Goal: Information Seeking & Learning: Learn about a topic

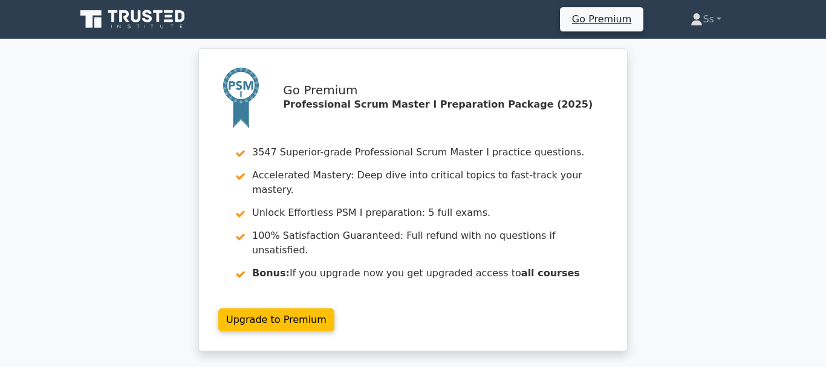
scroll to position [2776, 0]
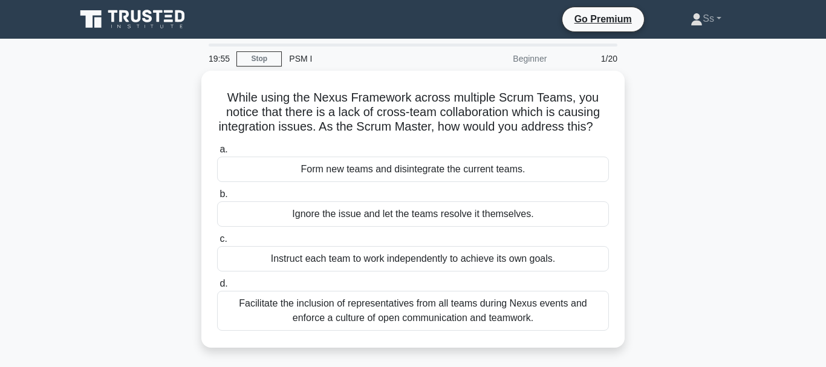
click at [130, 21] on icon at bounding box center [134, 19] width 116 height 23
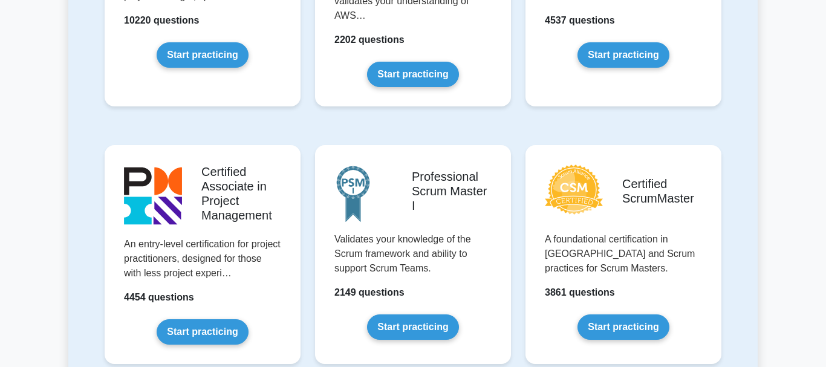
scroll to position [432, 0]
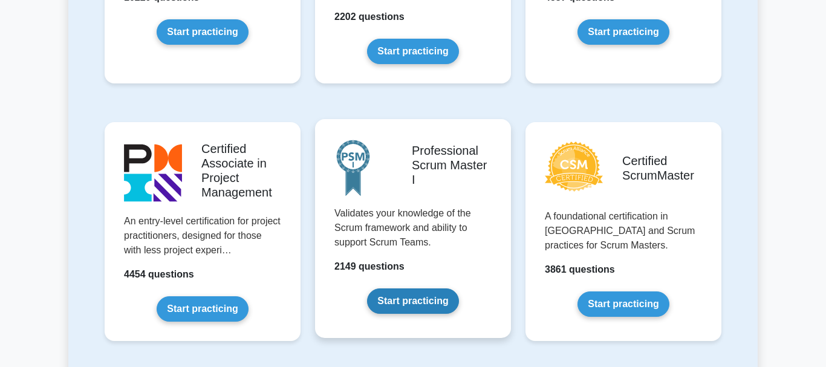
click at [402, 310] on link "Start practicing" at bounding box center [412, 300] width 91 height 25
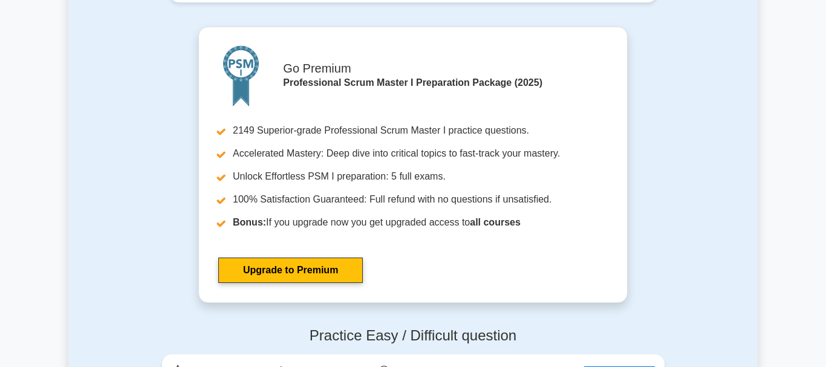
scroll to position [3393, 0]
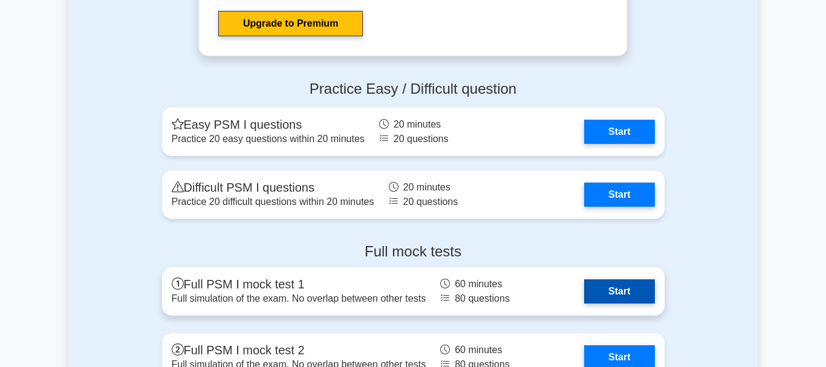
click at [603, 288] on link "Start" at bounding box center [619, 291] width 70 height 24
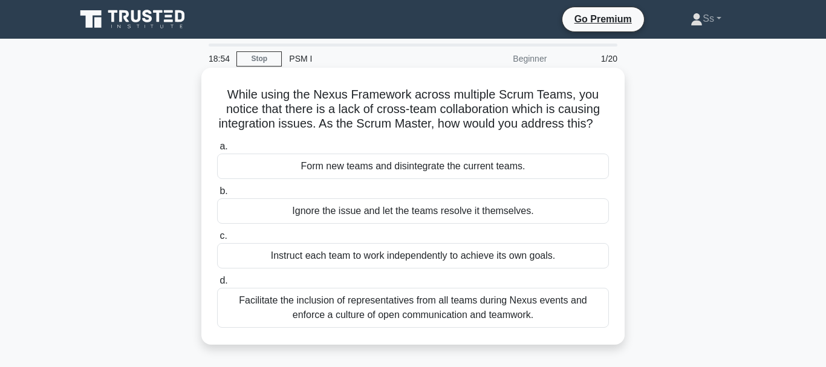
click at [435, 307] on div "Facilitate the inclusion of representatives from all teams during Nexus events …" at bounding box center [413, 308] width 392 height 40
click at [217, 285] on input "d. Facilitate the inclusion of representatives from all teams during Nexus even…" at bounding box center [217, 281] width 0 height 8
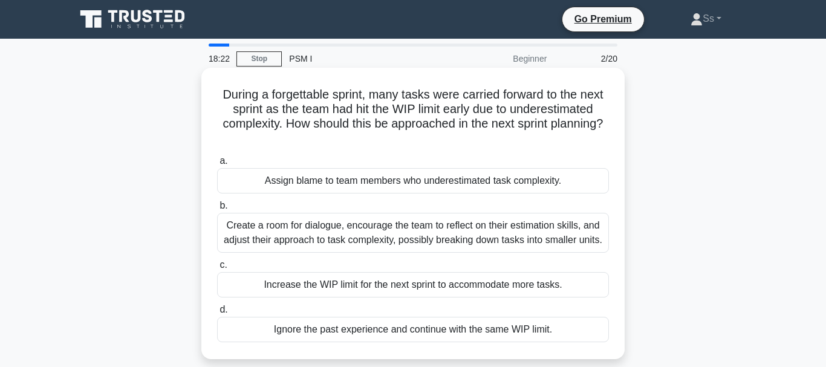
click at [442, 282] on div "Increase the WIP limit for the next sprint to accommodate more tasks." at bounding box center [413, 284] width 392 height 25
click at [217, 269] on input "c. Increase the WIP limit for the next sprint to accommodate more tasks." at bounding box center [217, 265] width 0 height 8
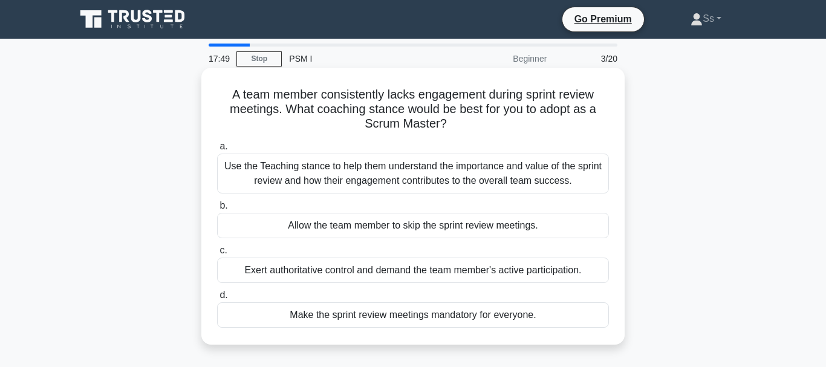
click at [460, 310] on div "Make the sprint review meetings mandatory for everyone." at bounding box center [413, 314] width 392 height 25
click at [217, 299] on input "d. Make the sprint review meetings mandatory for everyone." at bounding box center [217, 296] width 0 height 8
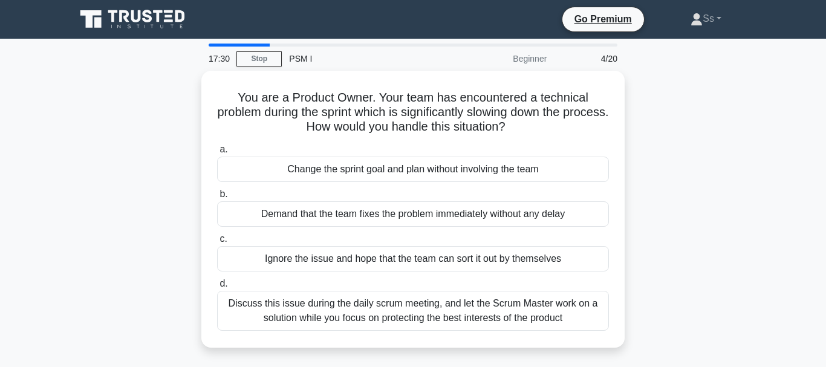
click at [460, 310] on div "Discuss this issue during the daily scrum meeting, and let the Scrum Master wor…" at bounding box center [413, 311] width 392 height 40
click at [217, 288] on input "d. Discuss this issue during the daily scrum meeting, and let the Scrum Master …" at bounding box center [217, 284] width 0 height 8
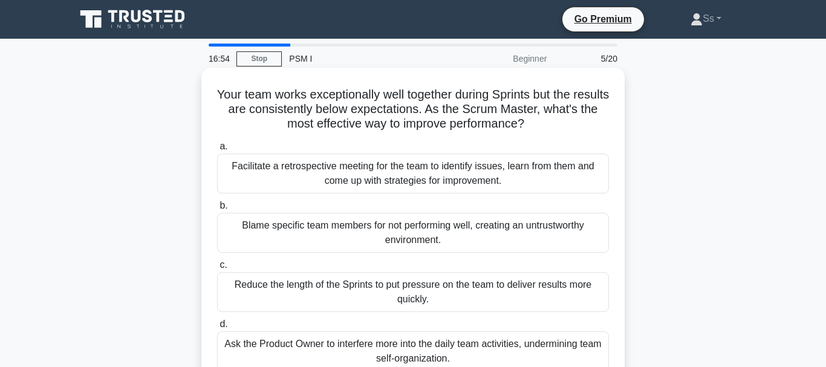
click at [505, 177] on div "Facilitate a retrospective meeting for the team to identify issues, learn from …" at bounding box center [413, 174] width 392 height 40
click at [217, 151] on input "a. Facilitate a retrospective meeting for the team to identify issues, learn fr…" at bounding box center [217, 147] width 0 height 8
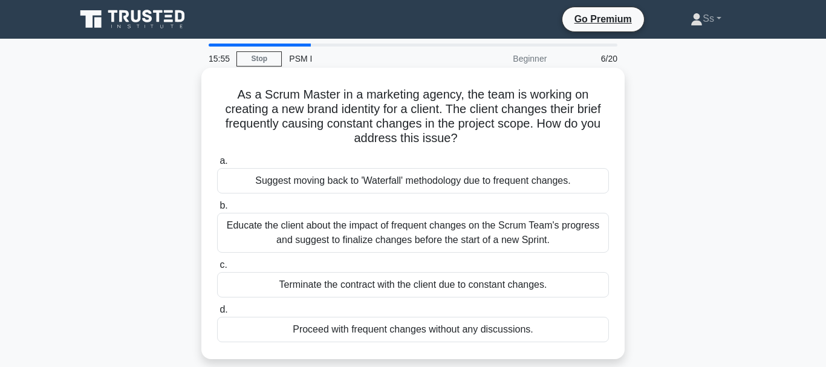
click at [527, 238] on div "Educate the client about the impact of frequent changes on the Scrum Team's pro…" at bounding box center [413, 233] width 392 height 40
click at [217, 210] on input "b. Educate the client about the impact of frequent changes on the Scrum Team's …" at bounding box center [217, 206] width 0 height 8
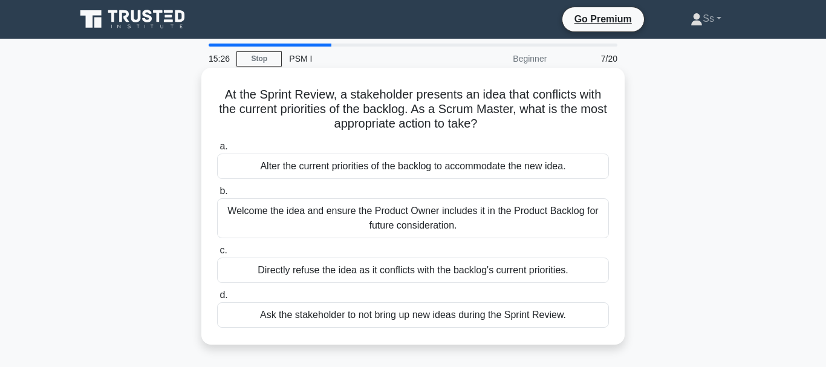
click at [527, 235] on div "Welcome the idea and ensure the Product Owner includes it in the Product Backlo…" at bounding box center [413, 218] width 392 height 40
click at [217, 195] on input "b. Welcome the idea and ensure the Product Owner includes it in the Product Bac…" at bounding box center [217, 191] width 0 height 8
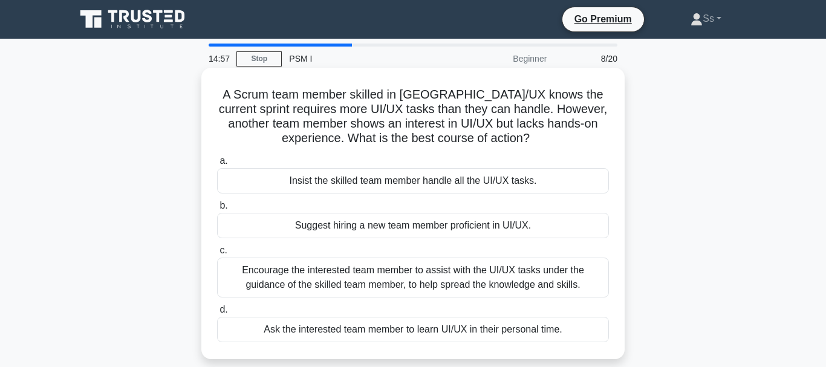
click at [526, 274] on div "Encourage the interested team member to assist with the UI/UX tasks under the g…" at bounding box center [413, 278] width 392 height 40
click at [217, 255] on input "c. Encourage the interested team member to assist with the UI/UX tasks under th…" at bounding box center [217, 251] width 0 height 8
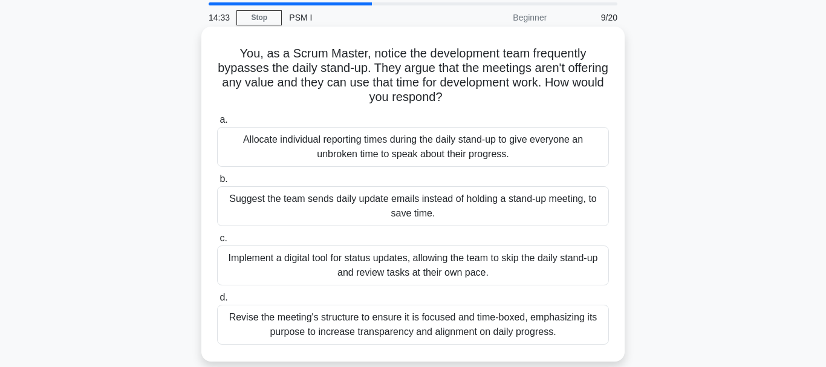
scroll to position [62, 0]
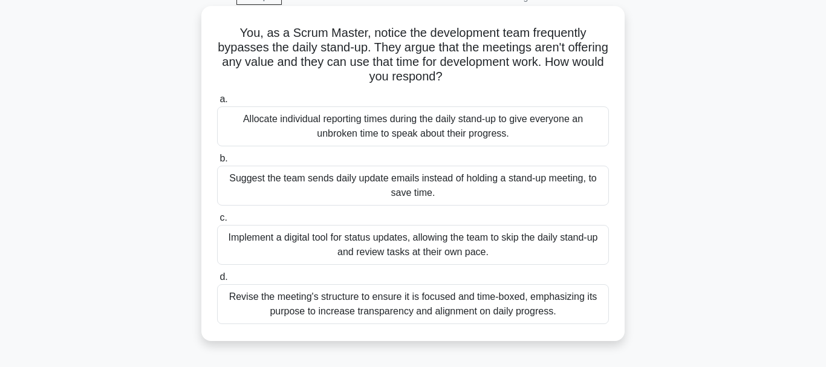
click at [549, 303] on div "Revise the meeting's structure to ensure it is focused and time-boxed, emphasiz…" at bounding box center [413, 304] width 392 height 40
click at [217, 281] on input "d. Revise the meeting's structure to ensure it is focused and time-boxed, empha…" at bounding box center [217, 277] width 0 height 8
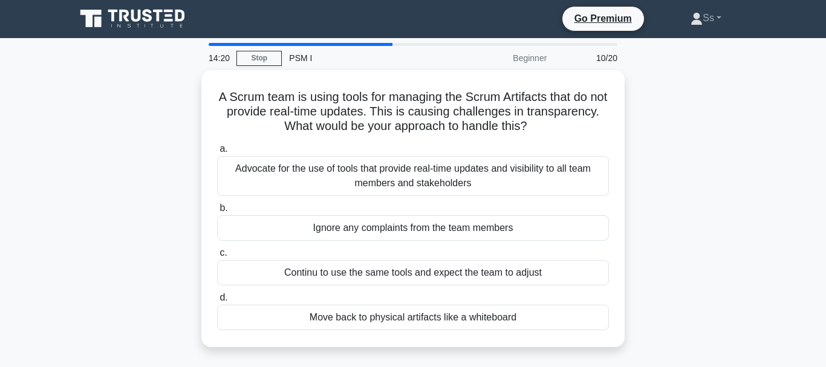
scroll to position [0, 0]
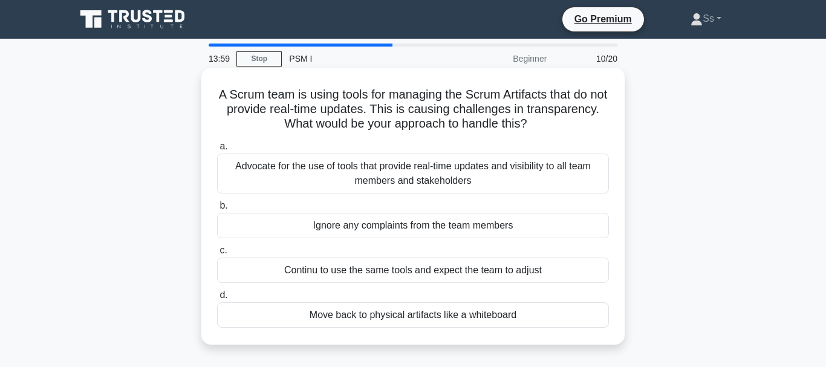
click at [451, 181] on div "Advocate for the use of tools that provide real-time updates and visibility to …" at bounding box center [413, 174] width 392 height 40
click at [217, 151] on input "a. Advocate for the use of tools that provide real-time updates and visibility …" at bounding box center [217, 147] width 0 height 8
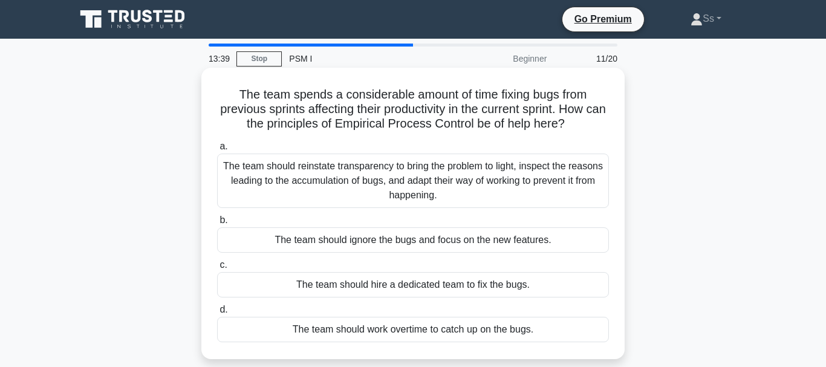
click at [459, 204] on div "The team should reinstate transparency to bring the problem to light, inspect t…" at bounding box center [413, 181] width 392 height 54
click at [217, 151] on input "a. The team should reinstate transparency to bring the problem to light, inspec…" at bounding box center [217, 147] width 0 height 8
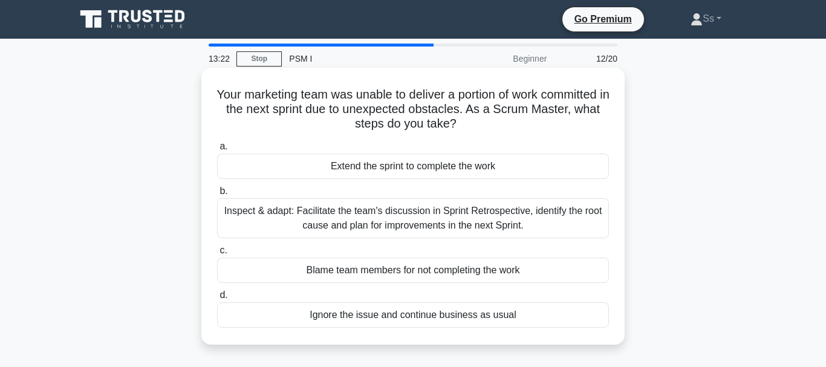
click at [469, 229] on div "Inspect & adapt: Facilitate the team's discussion in Sprint Retrospective, iden…" at bounding box center [413, 218] width 392 height 40
click at [217, 195] on input "b. Inspect & adapt: Facilitate the team's discussion in Sprint Retrospective, i…" at bounding box center [217, 191] width 0 height 8
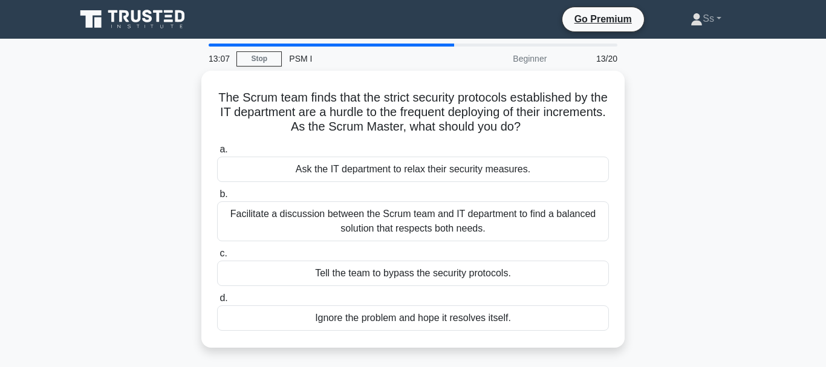
click at [469, 229] on div "Facilitate a discussion between the Scrum team and IT department to find a bala…" at bounding box center [413, 221] width 392 height 40
click at [217, 198] on input "b. Facilitate a discussion between the Scrum team and IT department to find a b…" at bounding box center [217, 195] width 0 height 8
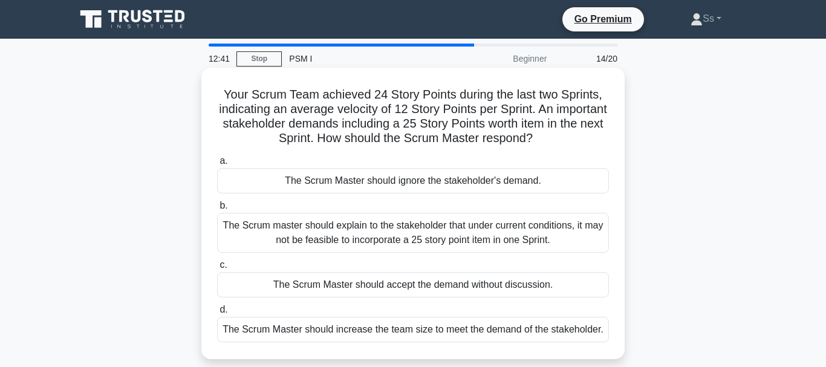
click at [469, 228] on div "The Scrum master should explain to the stakeholder that under current condition…" at bounding box center [413, 233] width 392 height 40
click at [217, 210] on input "b. The Scrum master should explain to the stakeholder that under current condit…" at bounding box center [217, 206] width 0 height 8
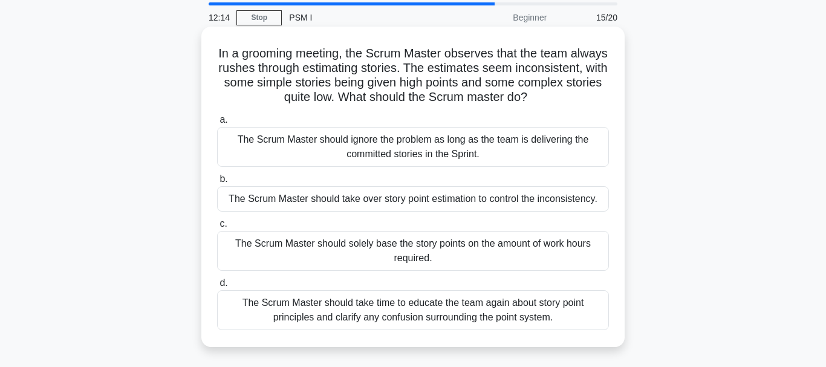
scroll to position [62, 0]
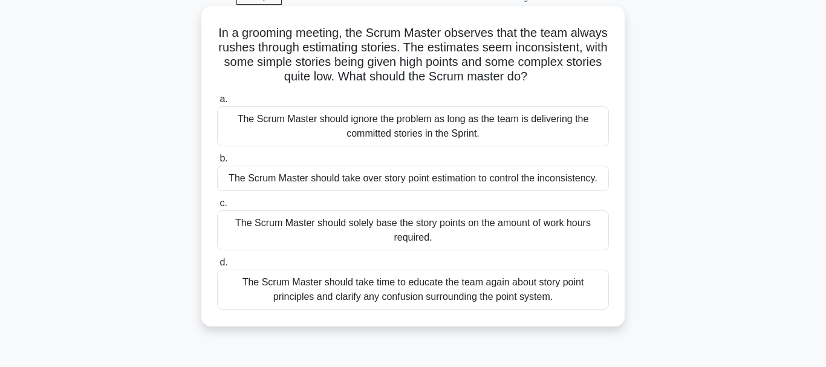
click at [503, 301] on div "The Scrum Master should take time to educate the team again about story point p…" at bounding box center [413, 290] width 392 height 40
click at [217, 267] on input "d. The Scrum Master should take time to educate the team again about story poin…" at bounding box center [217, 263] width 0 height 8
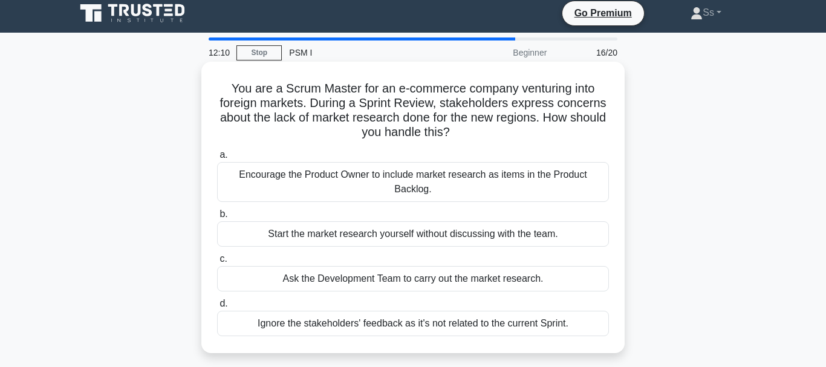
scroll to position [0, 0]
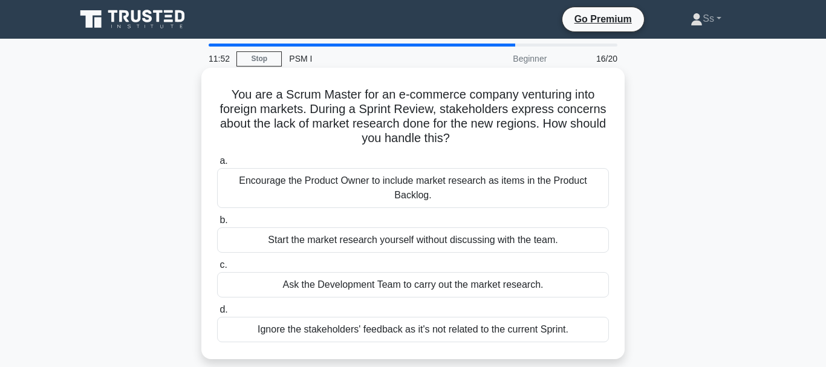
click at [497, 191] on div "Encourage the Product Owner to include market research as items in the Product …" at bounding box center [413, 188] width 392 height 40
click at [217, 165] on input "a. Encourage the Product Owner to include market research as items in the Produ…" at bounding box center [217, 161] width 0 height 8
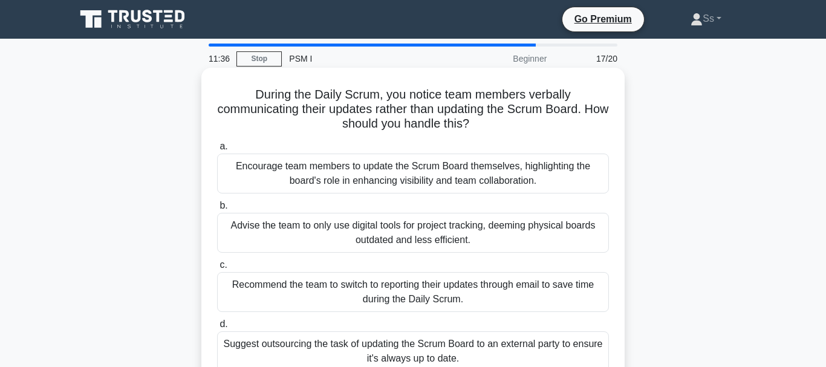
click at [507, 174] on div "Encourage team members to update the Scrum Board themselves, highlighting the b…" at bounding box center [413, 174] width 392 height 40
click at [217, 151] on input "a. Encourage team members to update the Scrum Board themselves, highlighting th…" at bounding box center [217, 147] width 0 height 8
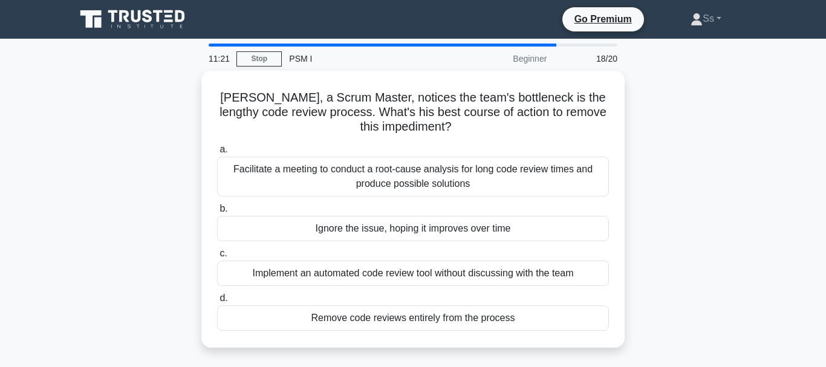
click at [507, 174] on div "Facilitate a meeting to conduct a root-cause analysis for long code review time…" at bounding box center [413, 177] width 392 height 40
click at [217, 154] on input "a. Facilitate a meeting to conduct a root-cause analysis for long code review t…" at bounding box center [217, 150] width 0 height 8
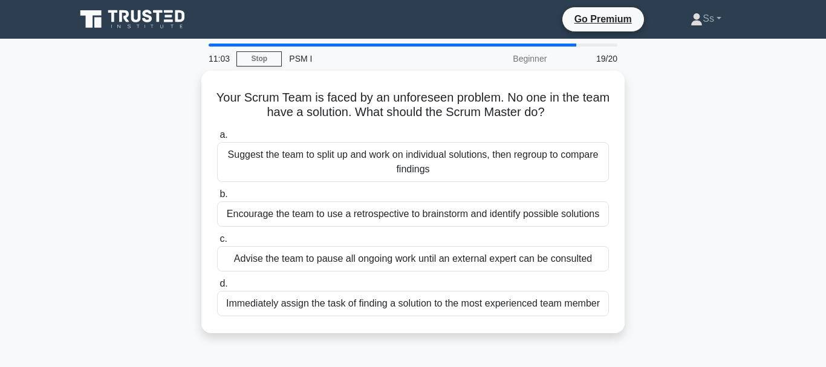
click at [507, 174] on div "Suggest the team to split up and work on individual solutions, then regroup to …" at bounding box center [413, 162] width 392 height 40
click at [217, 139] on input "a. Suggest the team to split up and work on individual solutions, then regroup …" at bounding box center [217, 135] width 0 height 8
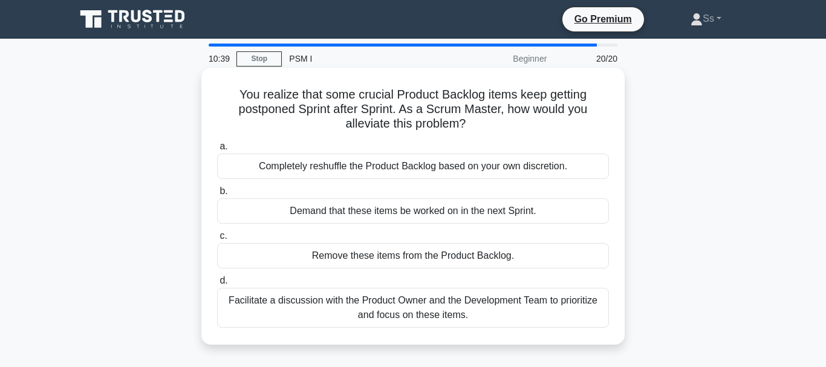
click at [418, 319] on div "Facilitate a discussion with the Product Owner and the Development Team to prio…" at bounding box center [413, 308] width 392 height 40
click at [217, 285] on input "d. Facilitate a discussion with the Product Owner and the Development Team to p…" at bounding box center [217, 281] width 0 height 8
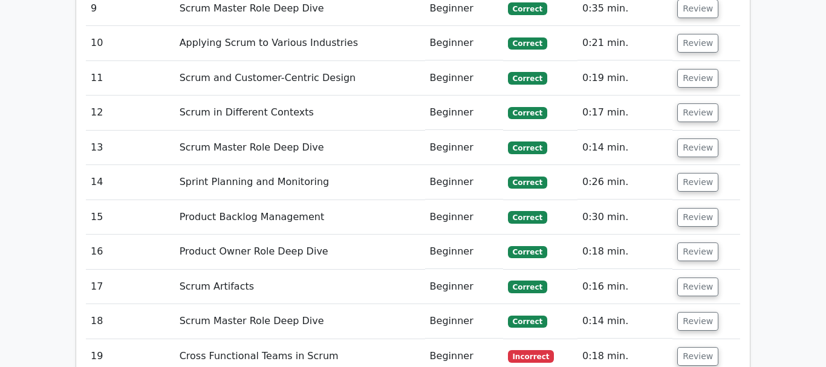
scroll to position [2283, 0]
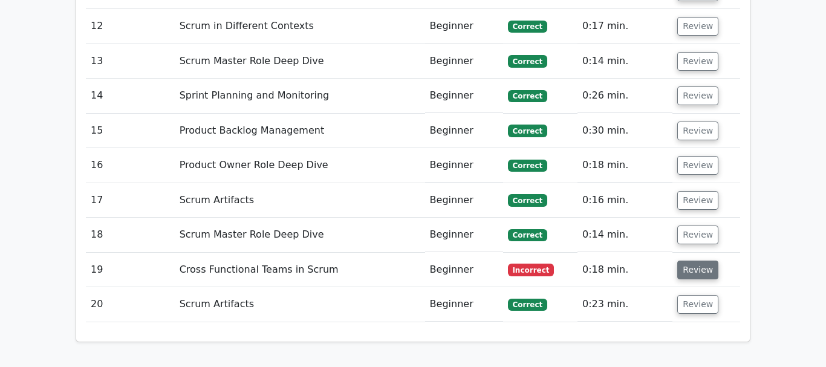
click at [685, 261] on button "Review" at bounding box center [697, 270] width 41 height 19
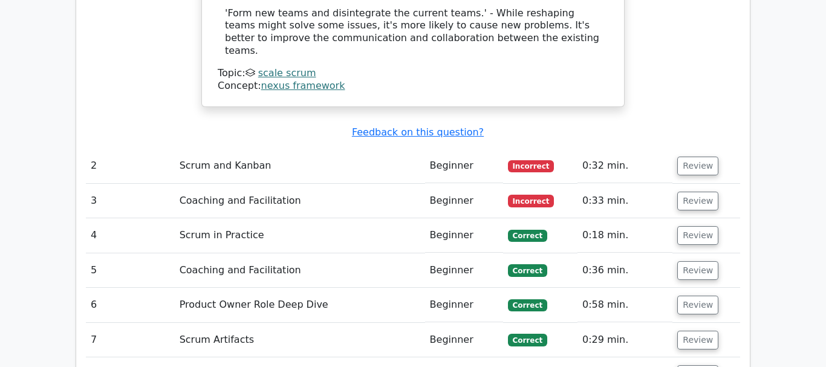
scroll to position [1727, 0]
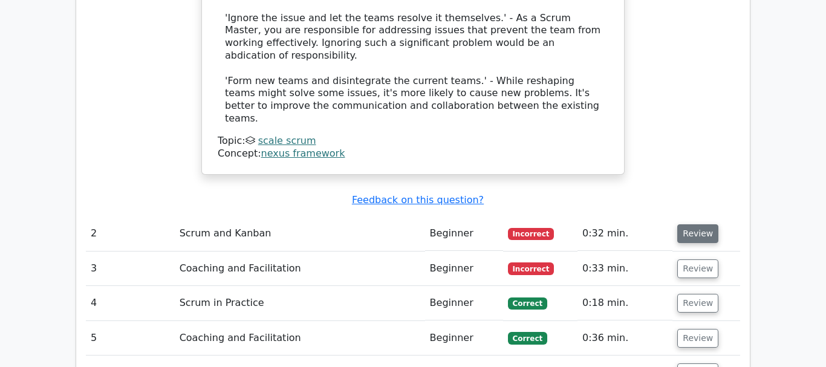
click at [701, 224] on button "Review" at bounding box center [697, 233] width 41 height 19
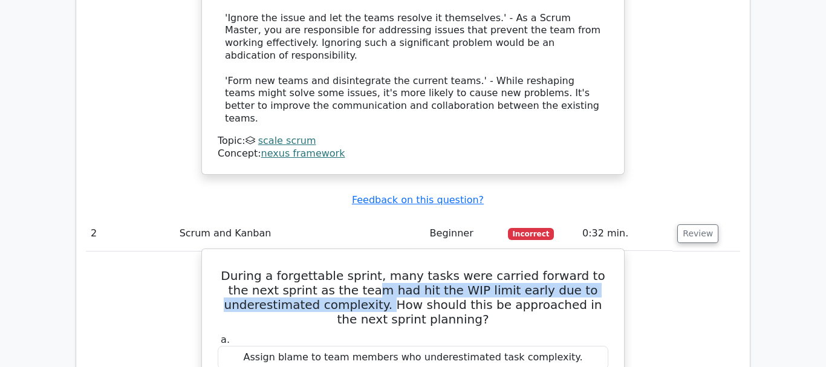
drag, startPoint x: 285, startPoint y: 215, endPoint x: 330, endPoint y: 210, distance: 45.6
click at [320, 269] on h5 "During a forgettable sprint, many tasks were carried forward to the next sprint…" at bounding box center [413, 298] width 393 height 58
click at [330, 269] on h5 "During a forgettable sprint, many tasks were carried forward to the next sprint…" at bounding box center [413, 298] width 393 height 58
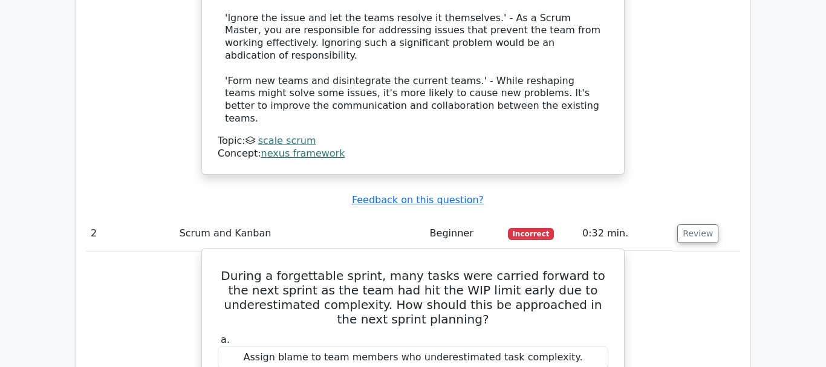
click at [357, 269] on h5 "During a forgettable sprint, many tasks were carried forward to the next sprint…" at bounding box center [413, 298] width 393 height 58
click at [409, 269] on h5 "During a forgettable sprint, many tasks were carried forward to the next sprint…" at bounding box center [413, 298] width 393 height 58
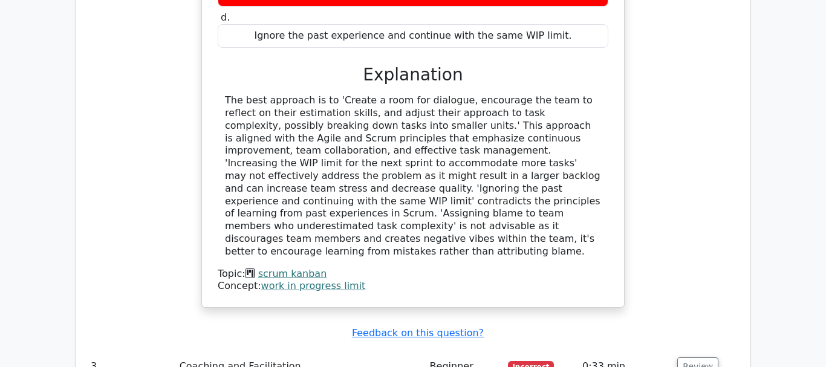
scroll to position [2221, 0]
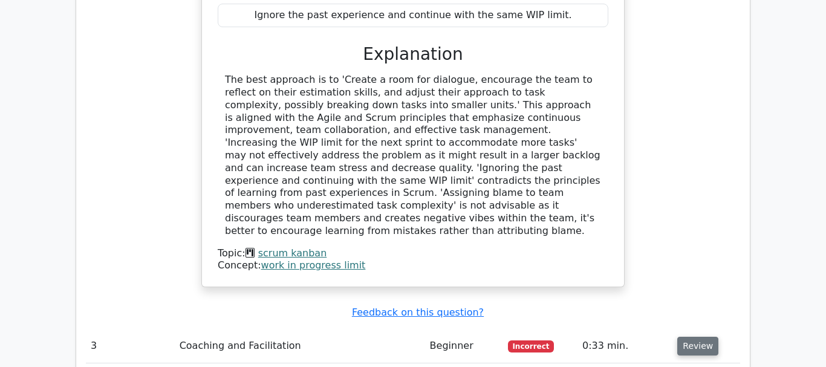
click at [696, 337] on button "Review" at bounding box center [697, 346] width 41 height 19
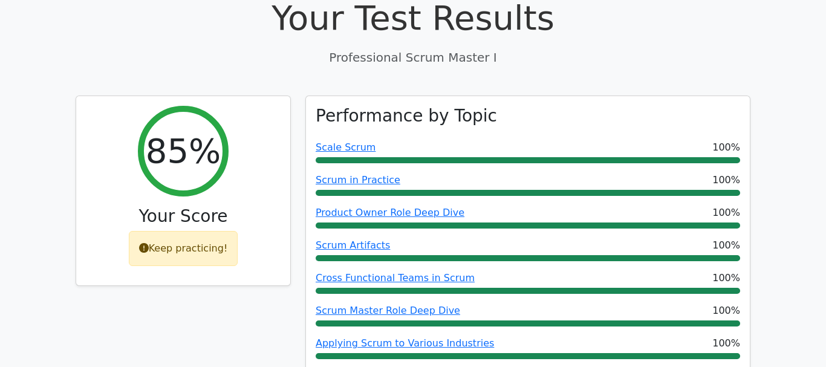
scroll to position [406, 0]
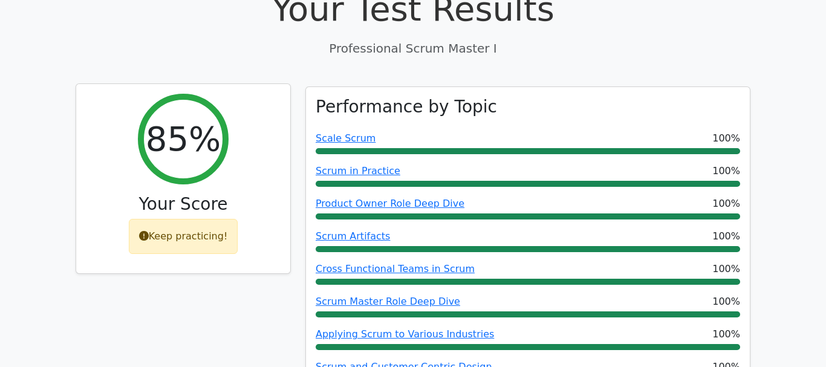
click at [210, 219] on div "Keep practicing!" at bounding box center [183, 236] width 109 height 35
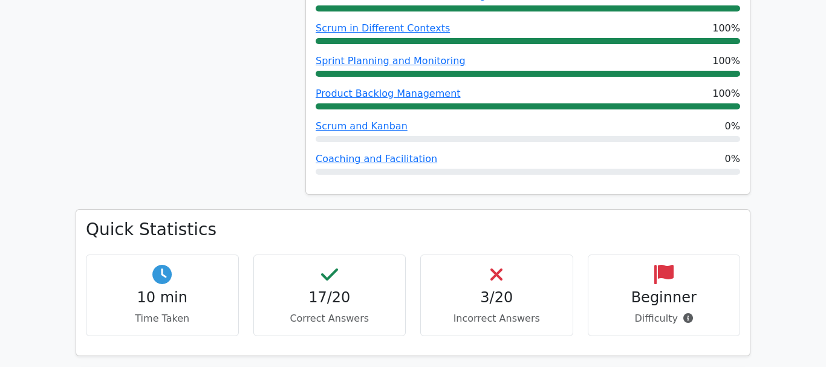
scroll to position [777, 0]
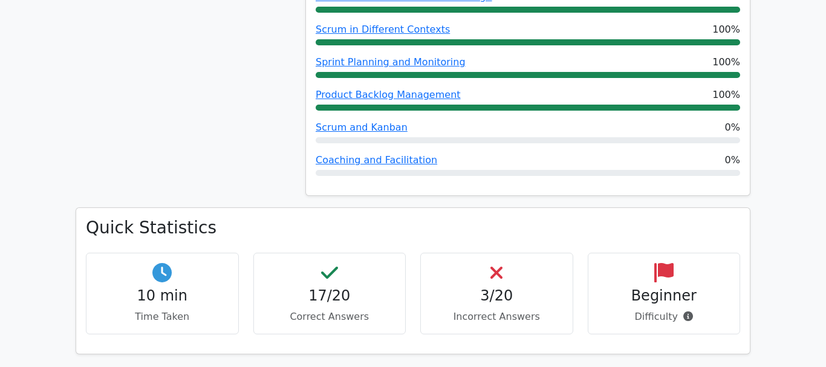
click at [487, 287] on h4 "3/20" at bounding box center [497, 296] width 132 height 18
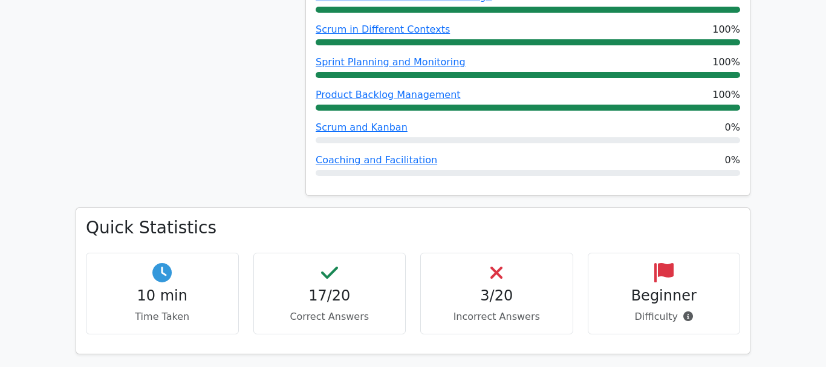
click at [489, 287] on h4 "3/20" at bounding box center [497, 296] width 132 height 18
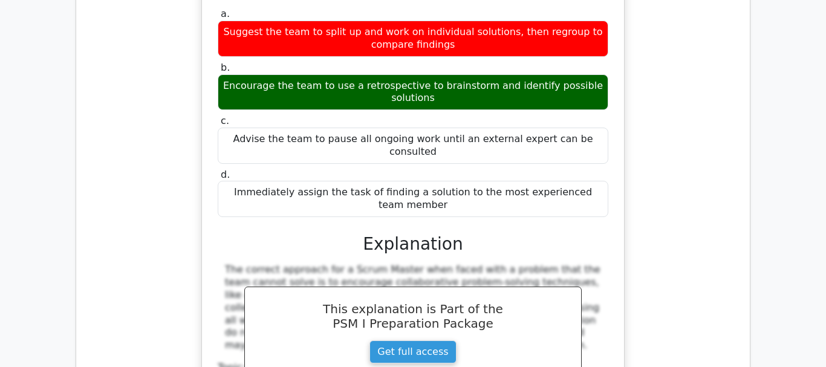
scroll to position [3861, 0]
